Goal: Task Accomplishment & Management: Use online tool/utility

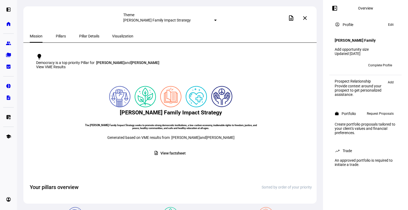
scroll to position [114, 0]
click at [305, 16] on mat-icon "close" at bounding box center [305, 18] width 6 height 6
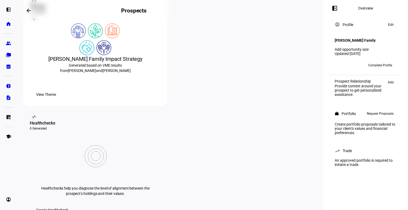
click at [68, 205] on span "Create Healthcheck" at bounding box center [52, 210] width 32 height 11
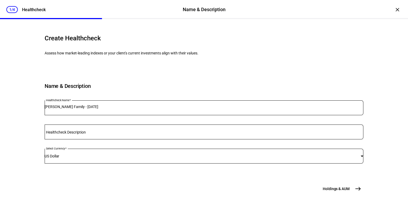
scroll to position [40, 0]
click at [337, 191] on span "Holdings & AUM" at bounding box center [336, 188] width 27 height 5
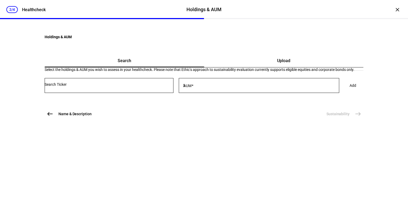
click at [277, 63] on span "Upload" at bounding box center [283, 61] width 13 height 4
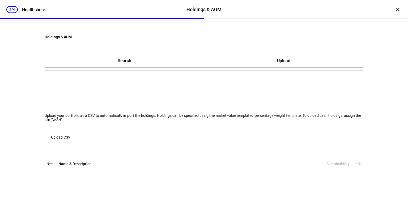
click at [70, 143] on span "Upload CSV" at bounding box center [60, 137] width 19 height 11
click at [214, 118] on link "market value template" at bounding box center [232, 115] width 37 height 4
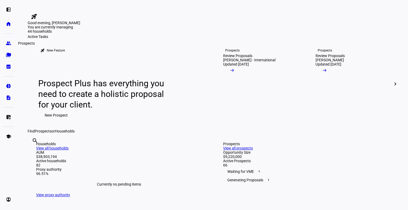
click at [10, 43] on eth-mat-symbol "group" at bounding box center [8, 43] width 5 height 5
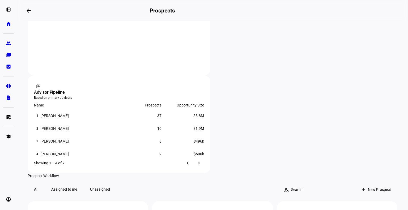
scroll to position [403, 0]
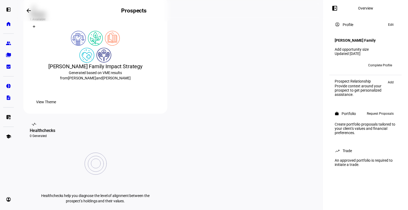
scroll to position [106, 0]
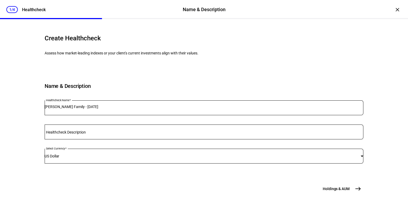
scroll to position [54, 0]
click at [329, 187] on span "Holdings & AUM" at bounding box center [336, 188] width 27 height 5
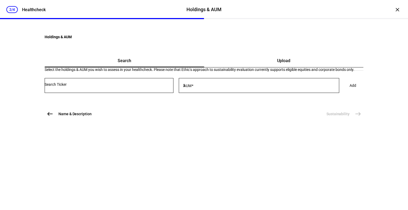
scroll to position [0, 0]
click at [279, 63] on span "Upload" at bounding box center [283, 61] width 13 height 4
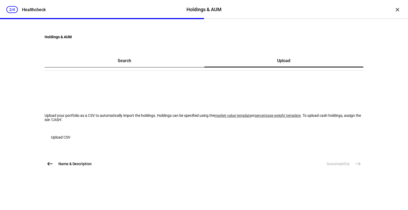
click at [70, 143] on span "Upload CSV" at bounding box center [60, 137] width 19 height 11
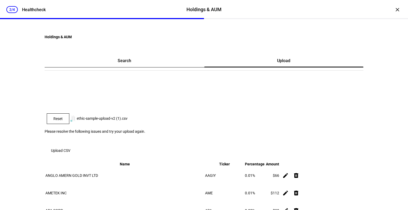
click at [63, 121] on span "Reset" at bounding box center [57, 119] width 9 height 4
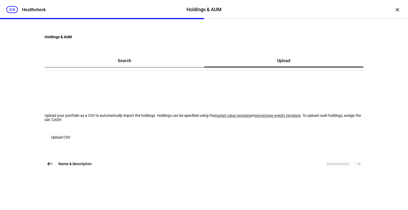
click at [70, 143] on span "Upload CSV" at bounding box center [60, 137] width 19 height 11
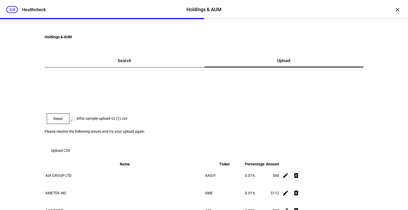
click at [63, 121] on span "Reset" at bounding box center [57, 119] width 9 height 4
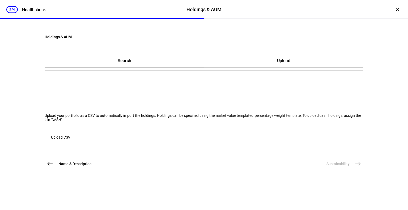
scroll to position [8, 0]
click at [131, 67] on span "Search" at bounding box center [125, 60] width 14 height 13
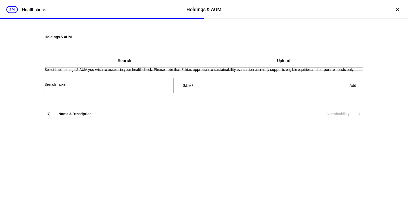
click at [114, 87] on input "Number" at bounding box center [109, 84] width 129 height 4
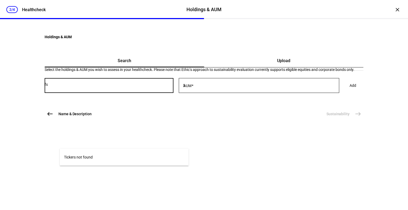
type input "f"
type input "FSkax"
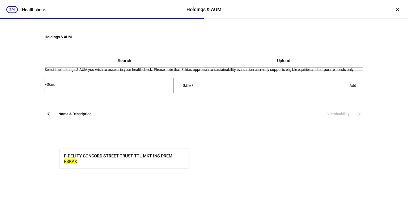
click at [258, 72] on div "Select the holdings & AUM you wish to assess in your healthcheck. Please note t…" at bounding box center [204, 69] width 319 height 4
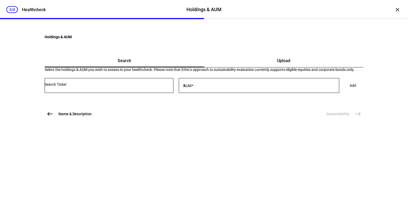
click at [117, 87] on input "Number" at bounding box center [109, 84] width 129 height 4
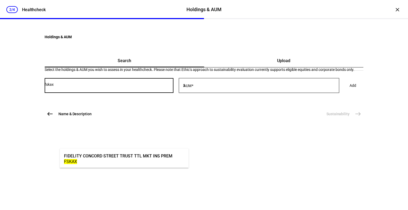
drag, startPoint x: 83, startPoint y: 144, endPoint x: 18, endPoint y: 135, distance: 65.3
click at [18, 135] on div "2/4 Healthcheck Holdings & AUM Holdings & AUM Healthcheck × Holdings & AUM Sear…" at bounding box center [204, 105] width 408 height 210
type input "f"
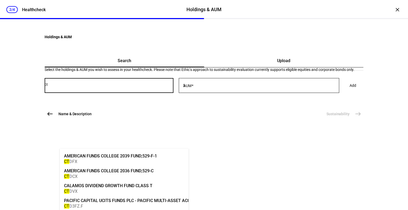
type input "c"
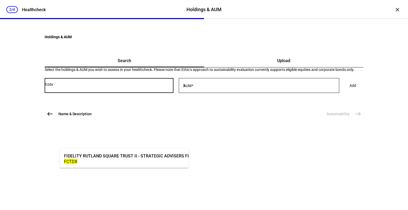
type input "fctdx"
click at [264, 67] on div "Upload" at bounding box center [283, 60] width 159 height 13
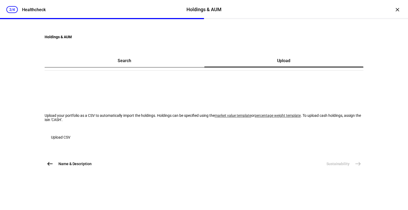
click at [77, 144] on span "button" at bounding box center [61, 137] width 32 height 13
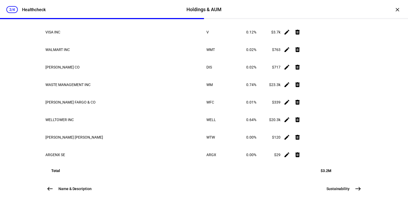
scroll to position [5615, 0]
click at [334, 187] on span "Sustainability" at bounding box center [337, 188] width 23 height 5
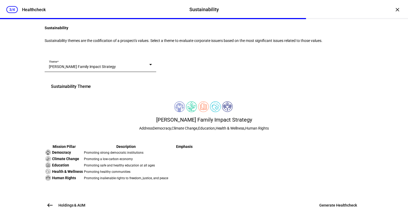
scroll to position [143, 0]
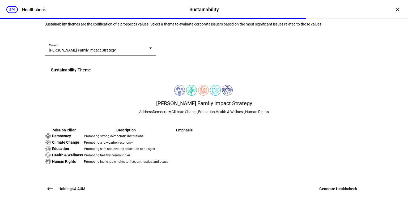
click at [330, 187] on span "Generate Healthcheck" at bounding box center [338, 188] width 38 height 5
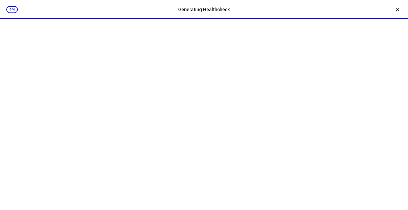
scroll to position [0, 0]
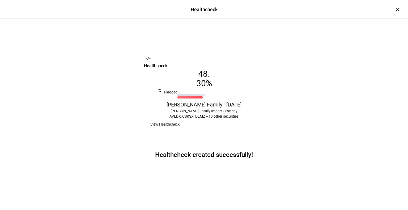
click at [179, 130] on span "View Healthcheck" at bounding box center [164, 124] width 29 height 11
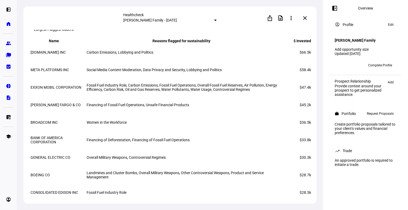
scroll to position [1371, 0]
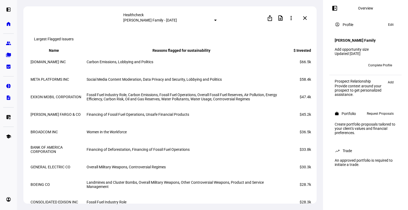
click at [305, 19] on mat-icon "close" at bounding box center [305, 18] width 6 height 6
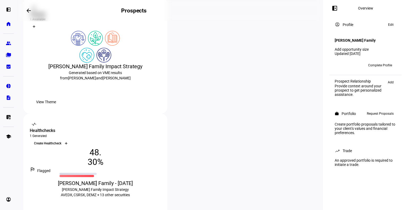
click at [68, 142] on icon at bounding box center [66, 143] width 3 height 3
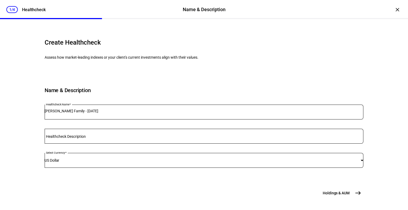
scroll to position [54, 0]
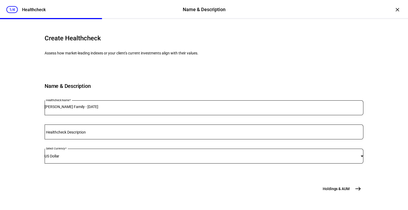
click at [332, 188] on span "Holdings & AUM" at bounding box center [336, 188] width 27 height 5
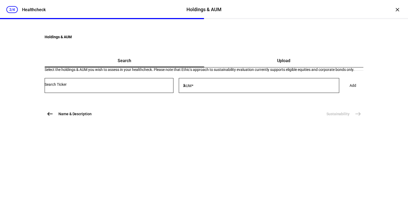
click at [105, 93] on div at bounding box center [109, 85] width 129 height 15
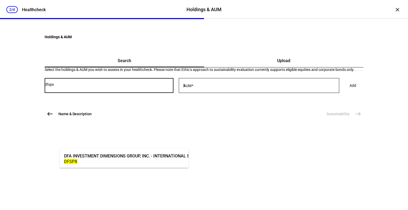
type input "dfspx"
click at [103, 156] on div "DFA INVESTMENT DIMENSIONS GROUP, INC. - INTERNATIONAL SUSTAINABILITY CORE 1 POR…" at bounding box center [161, 156] width 195 height 6
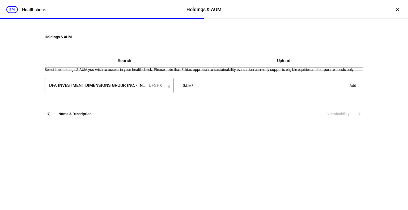
click at [229, 87] on input "AUM" at bounding box center [262, 84] width 153 height 4
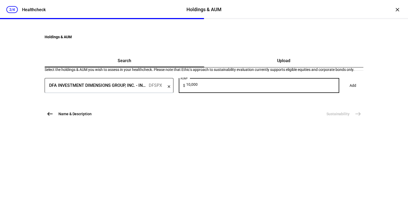
type input "10,000"
click at [343, 91] on span at bounding box center [352, 85] width 19 height 11
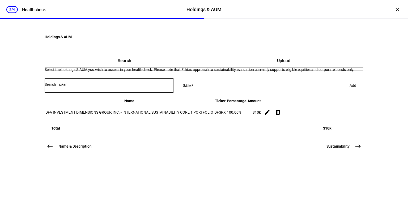
click at [114, 87] on input "Number" at bounding box center [109, 84] width 129 height 4
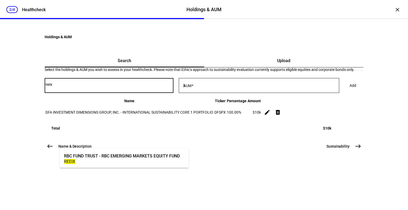
type input "reeix"
click at [111, 153] on div "RBC FUND TRUST - RBC EMERGING MARKETS EQUITY FUND REEIX" at bounding box center [122, 158] width 118 height 18
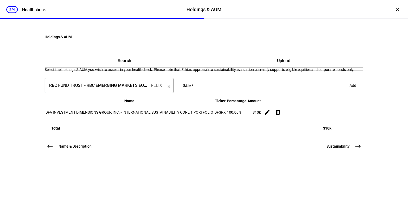
click at [248, 93] on div at bounding box center [262, 85] width 153 height 15
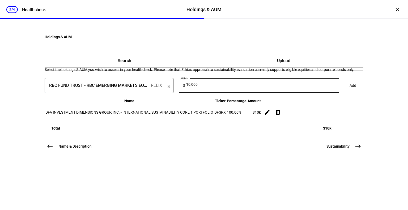
type input "10,000"
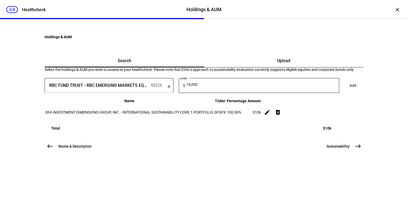
click at [343, 91] on span at bounding box center [352, 85] width 19 height 11
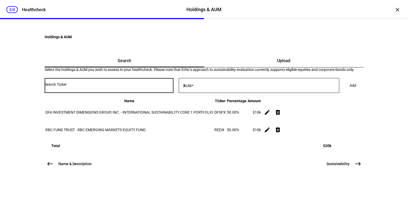
click at [93, 87] on input "Number" at bounding box center [109, 84] width 129 height 4
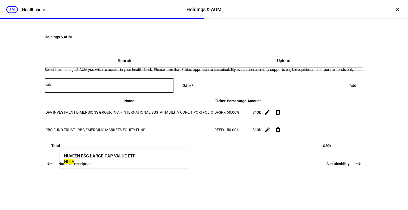
type input "nulv"
click at [95, 156] on div "NUVEEN ESG LARGE-CAP VALUE ETF" at bounding box center [99, 156] width 71 height 6
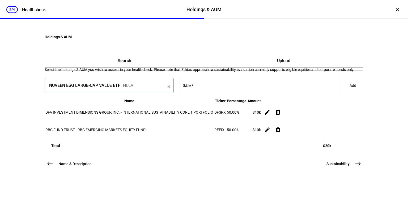
click at [210, 93] on div at bounding box center [262, 85] width 153 height 15
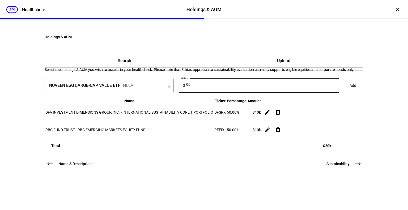
type input "0"
type input "10,000"
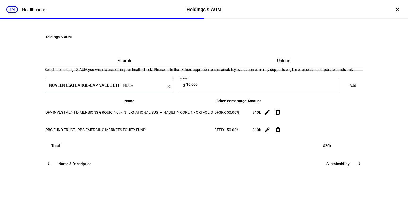
click at [343, 91] on span at bounding box center [352, 85] width 19 height 11
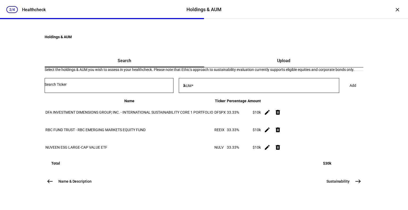
click at [122, 87] on input "Number" at bounding box center [109, 84] width 129 height 4
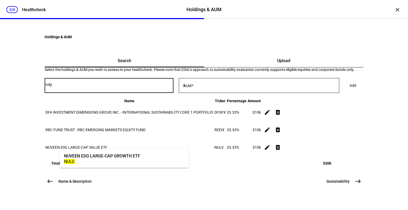
type input "nulg"
click at [134, 159] on div "NULG" at bounding box center [102, 161] width 76 height 5
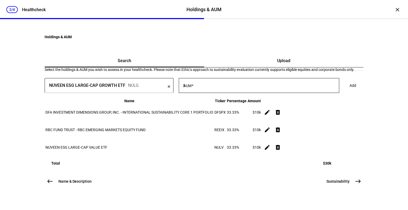
click at [212, 93] on div at bounding box center [262, 85] width 153 height 15
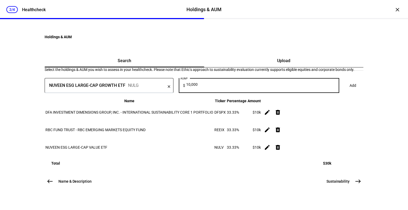
type input "10,000"
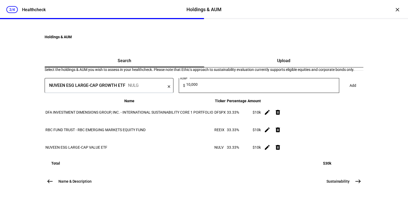
click at [349, 91] on span "Add" at bounding box center [352, 85] width 7 height 11
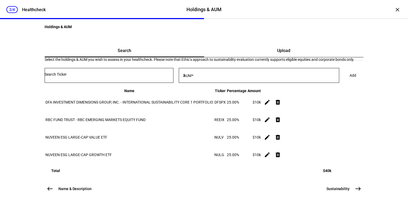
click at [348, 191] on button "Sustainability east" at bounding box center [343, 188] width 40 height 11
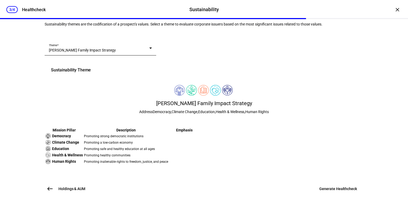
scroll to position [143, 0]
click at [333, 189] on span "Generate Healthcheck" at bounding box center [338, 188] width 38 height 5
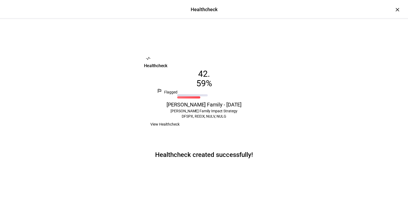
click at [195, 130] on div "View Healthcheck" at bounding box center [204, 124] width 120 height 11
click at [179, 130] on span "View Healthcheck" at bounding box center [164, 124] width 29 height 11
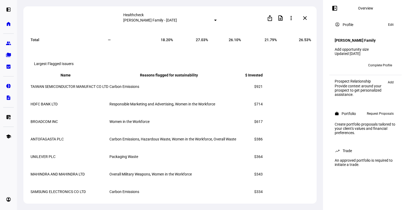
scroll to position [720, 0]
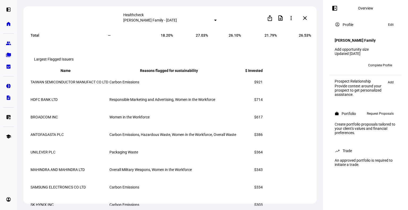
click at [305, 22] on span at bounding box center [304, 18] width 13 height 13
